Goal: Communication & Community: Ask a question

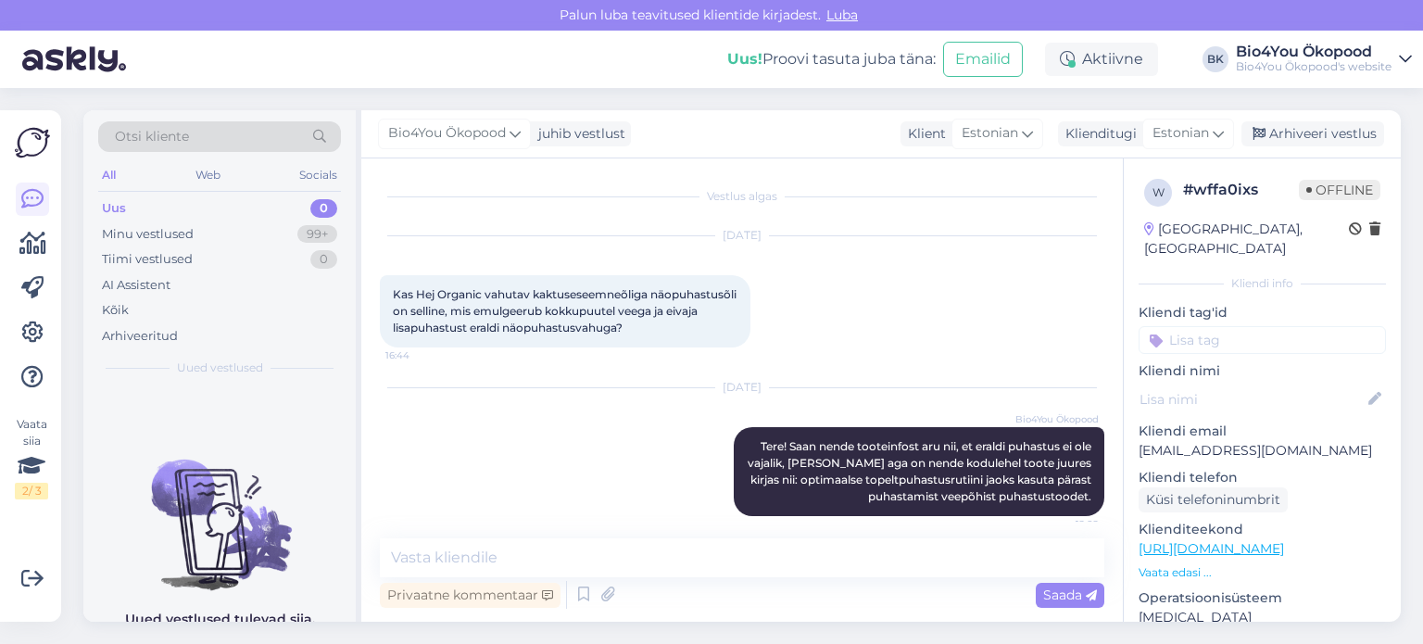
scroll to position [15, 0]
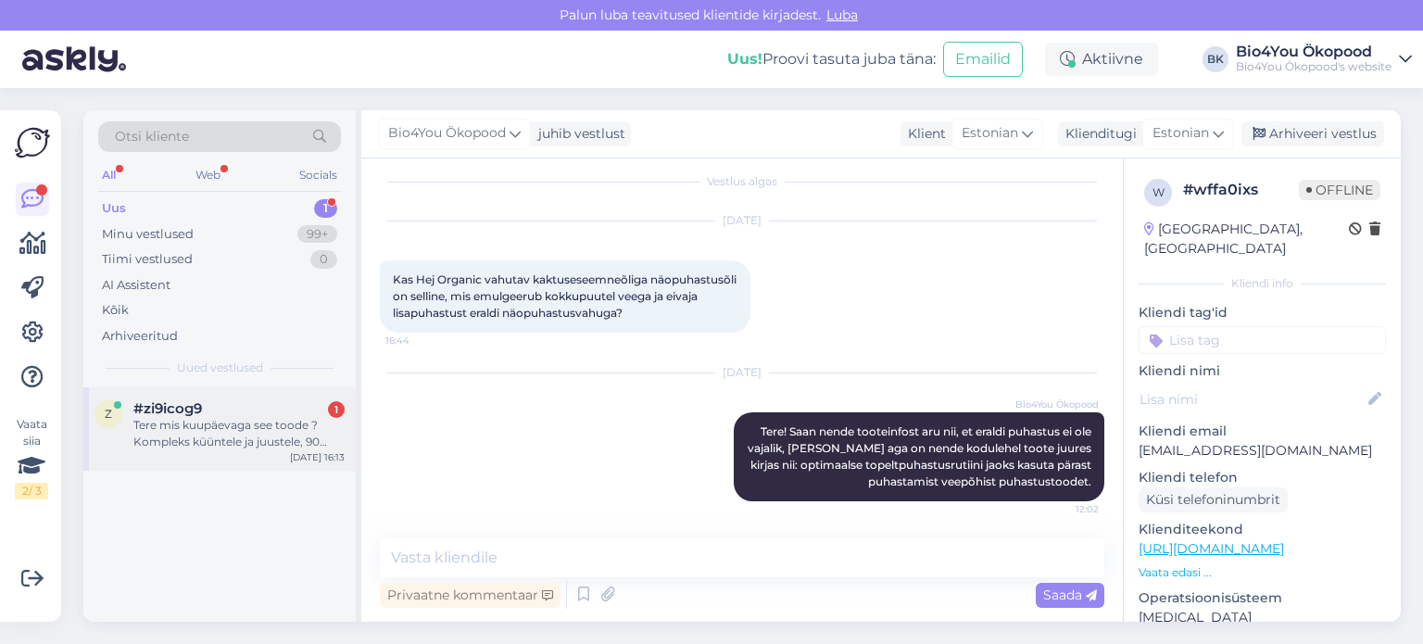
click at [240, 405] on div "#zi9icog9 1" at bounding box center [238, 408] width 211 height 17
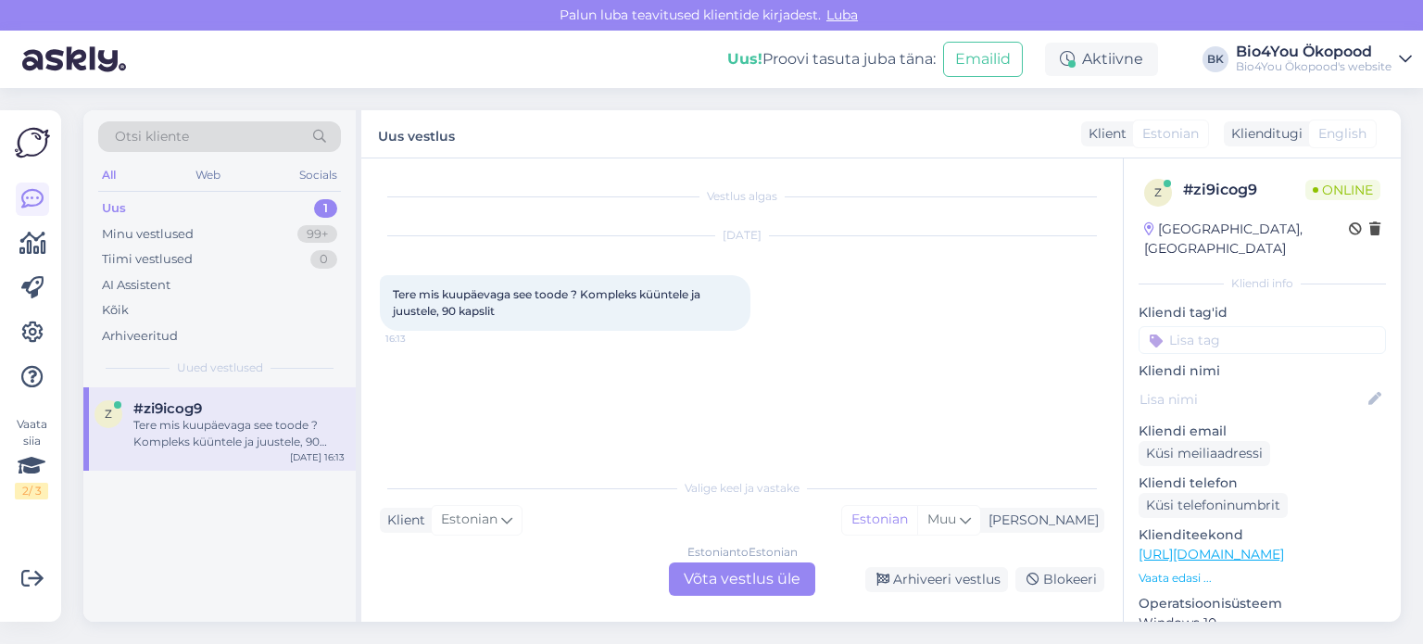
click at [1209, 545] on link "[URL][DOMAIN_NAME]" at bounding box center [1210, 553] width 145 height 17
click at [687, 579] on div "Estonian to Estonian Võta vestlus üle" at bounding box center [742, 578] width 146 height 33
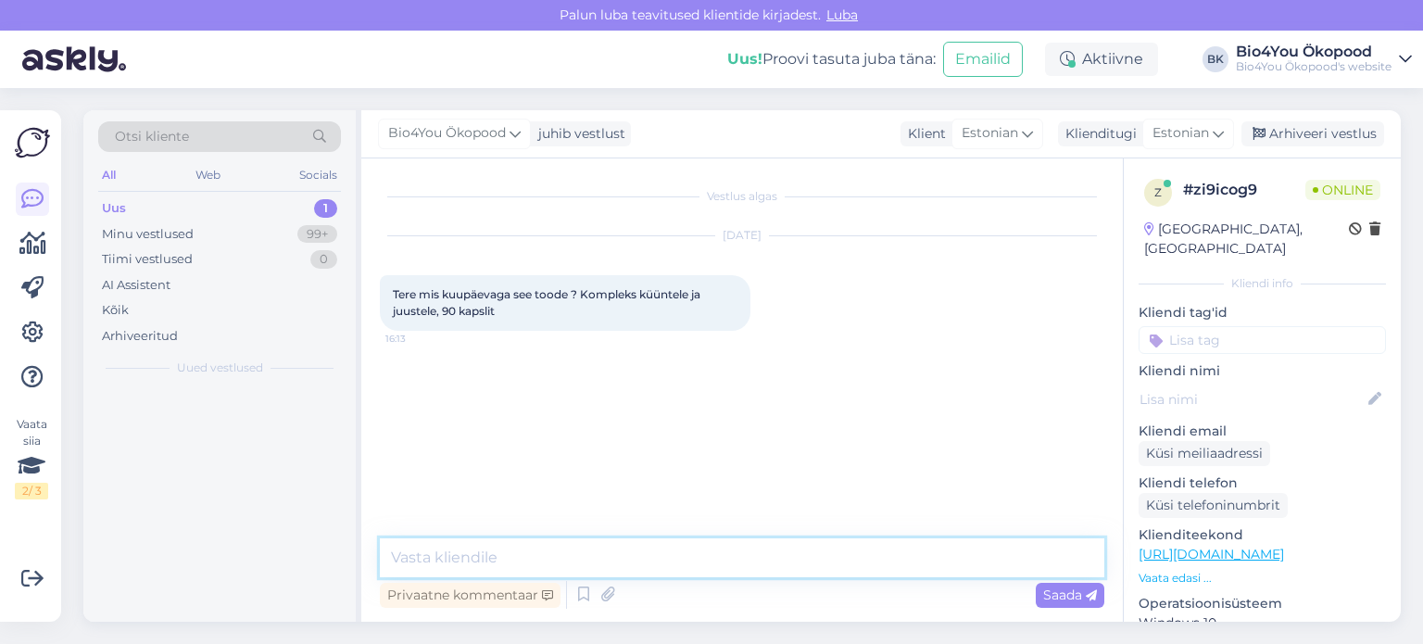
click at [559, 556] on textarea at bounding box center [742, 557] width 724 height 39
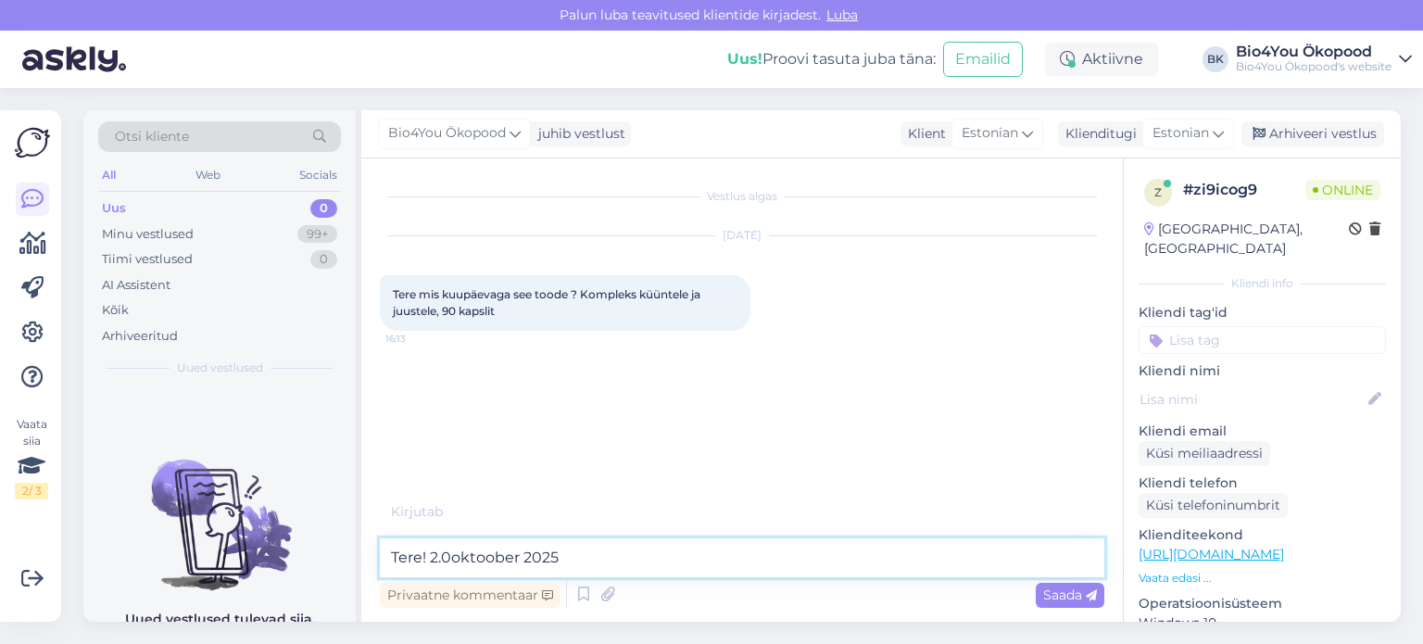
click at [448, 558] on textarea "Tere! 2.0oktoober 2025" at bounding box center [742, 557] width 724 height 39
click at [597, 558] on textarea "Tere! [DATE]" at bounding box center [742, 557] width 724 height 39
type textarea "Tere! [DATE]."
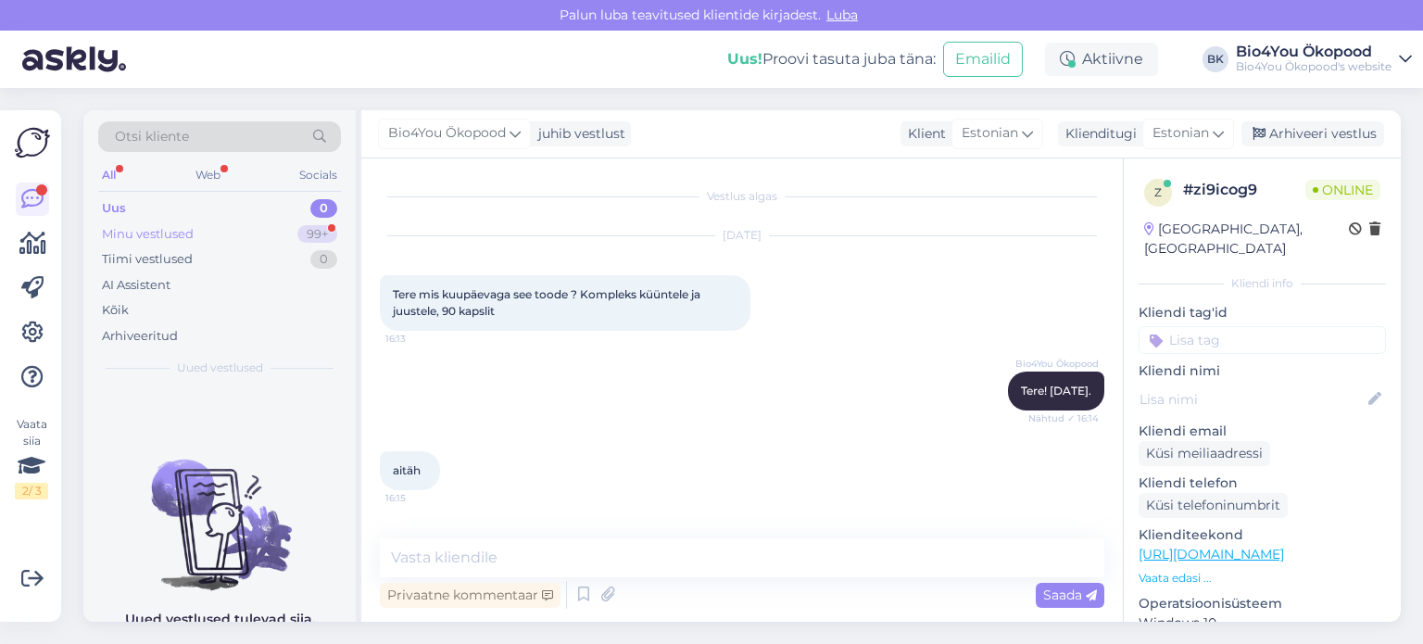
click at [164, 240] on div "Minu vestlused" at bounding box center [148, 234] width 92 height 19
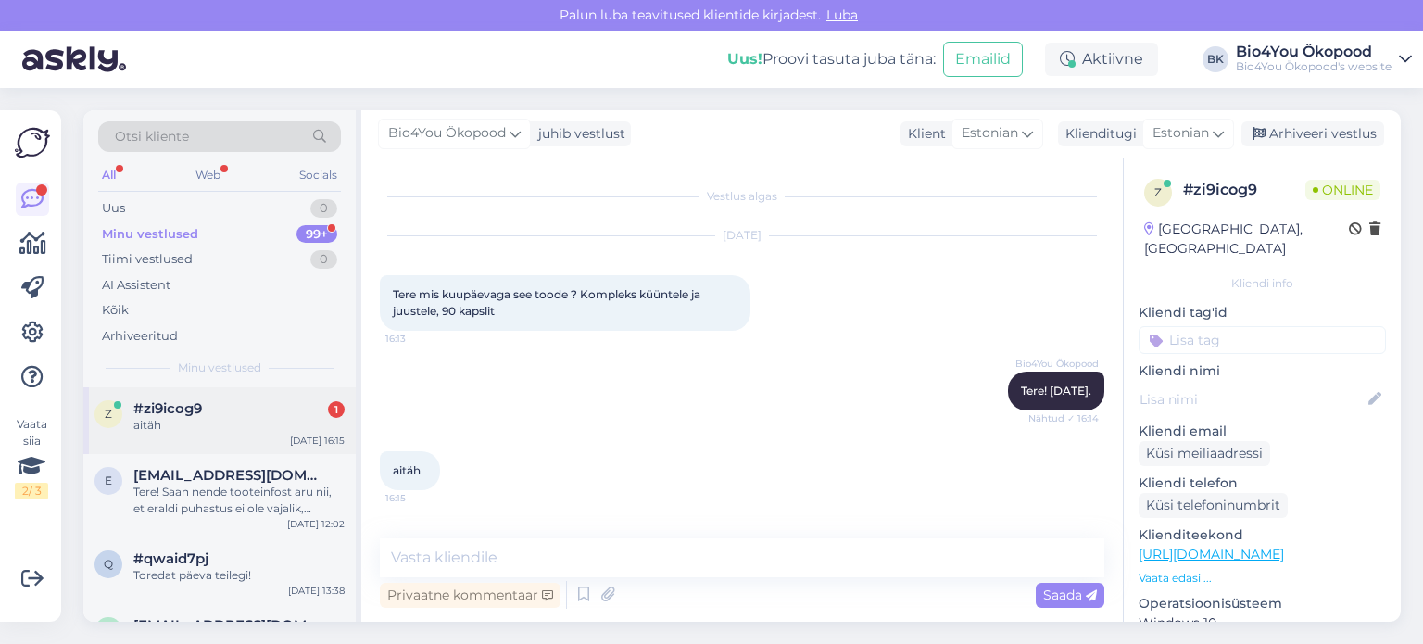
click at [219, 396] on div "z #zi9icog9 1 aitäh [DATE] 16:15" at bounding box center [219, 420] width 272 height 67
click at [1197, 545] on link "[URL][DOMAIN_NAME]" at bounding box center [1210, 553] width 145 height 17
